Goal: Find specific page/section: Find specific page/section

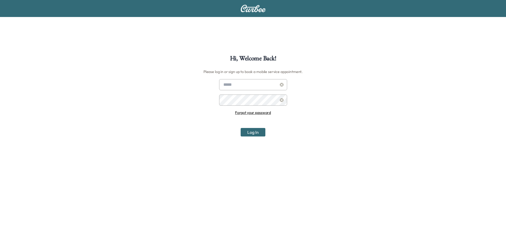
type input "**********"
click at [255, 135] on button "Log In" at bounding box center [252, 132] width 25 height 8
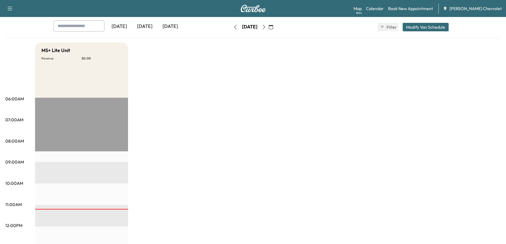
scroll to position [27, 0]
click at [266, 27] on icon "button" at bounding box center [264, 27] width 4 height 4
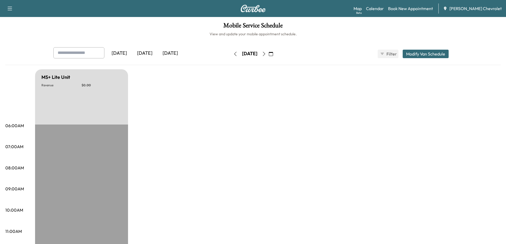
click at [233, 54] on icon "button" at bounding box center [235, 54] width 4 height 4
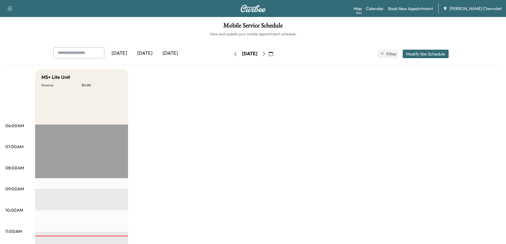
click at [266, 55] on icon "button" at bounding box center [264, 54] width 4 height 4
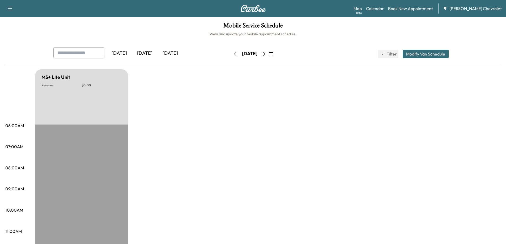
click at [266, 55] on icon "button" at bounding box center [264, 54] width 4 height 4
